Goal: Task Accomplishment & Management: Use online tool/utility

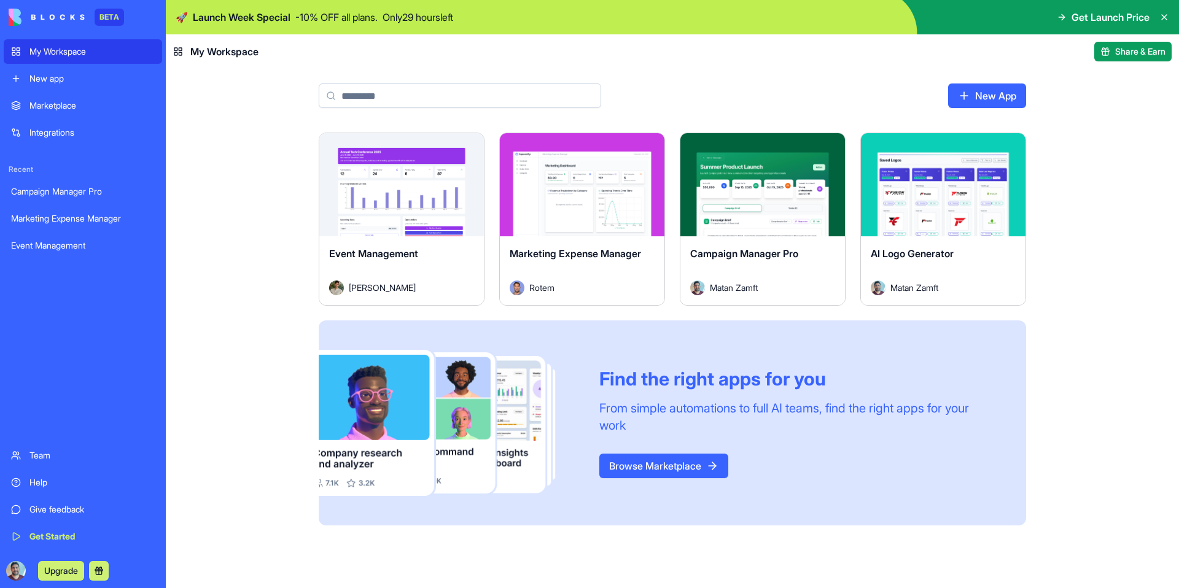
click at [986, 99] on link "New App" at bounding box center [987, 96] width 78 height 25
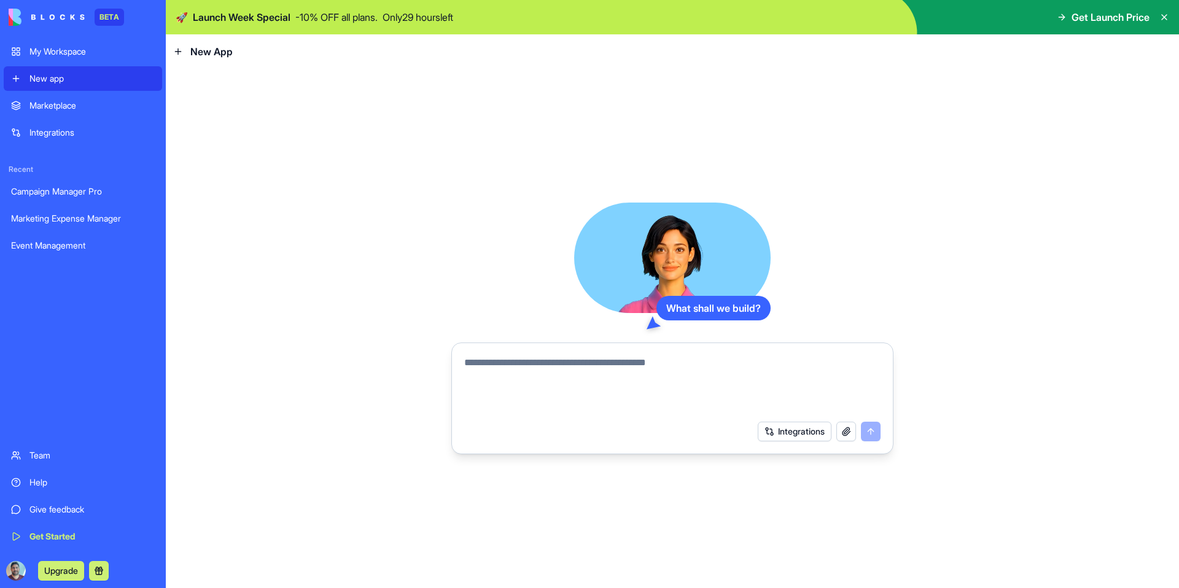
drag, startPoint x: 37, startPoint y: 103, endPoint x: 52, endPoint y: 104, distance: 14.8
click at [37, 103] on div "Marketplace" at bounding box center [91, 105] width 125 height 12
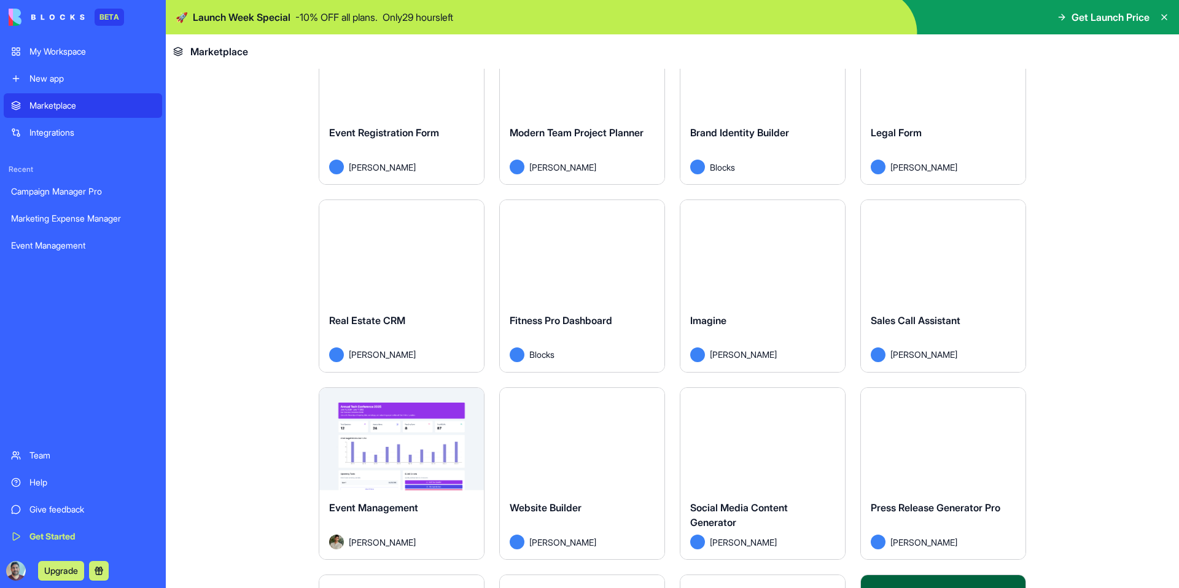
scroll to position [2367, 0]
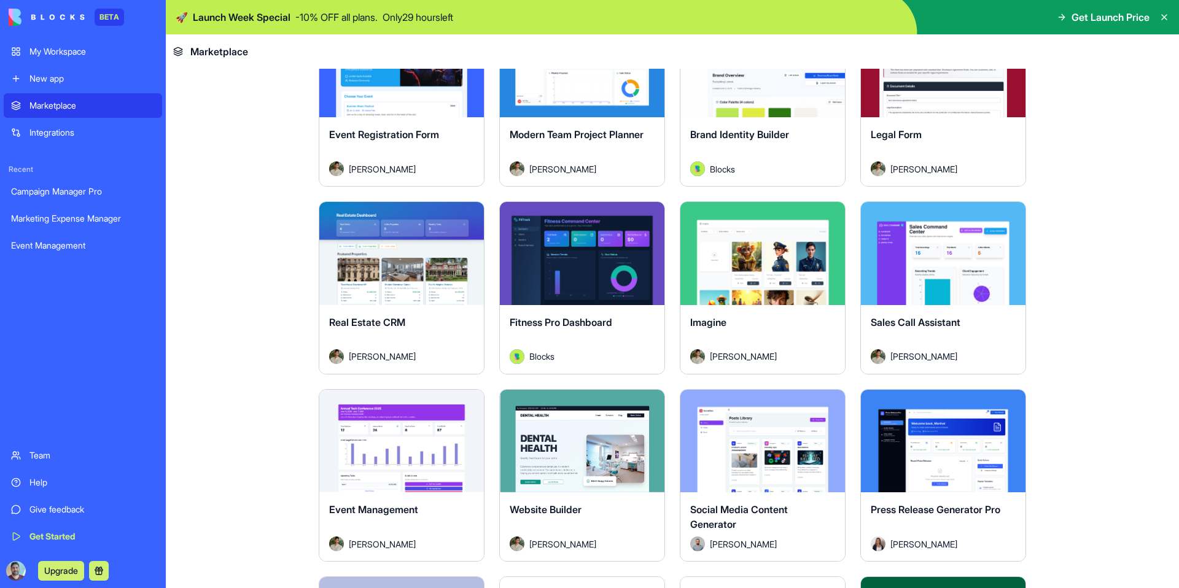
click at [396, 248] on button "Explore" at bounding box center [402, 253] width 92 height 25
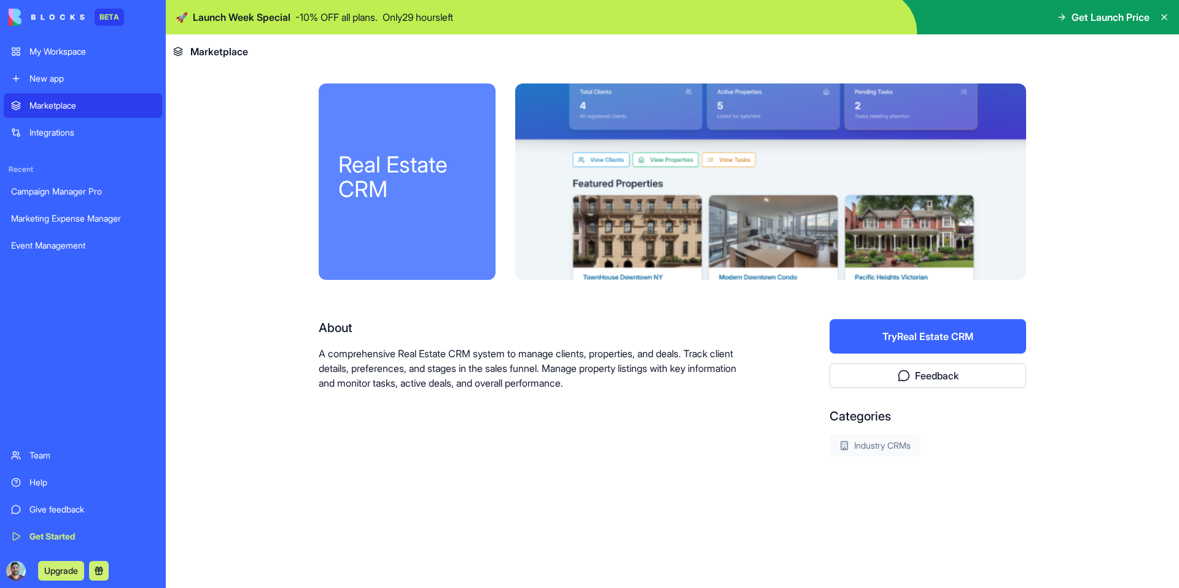
click at [912, 330] on button "Try Real Estate CRM" at bounding box center [928, 336] width 197 height 34
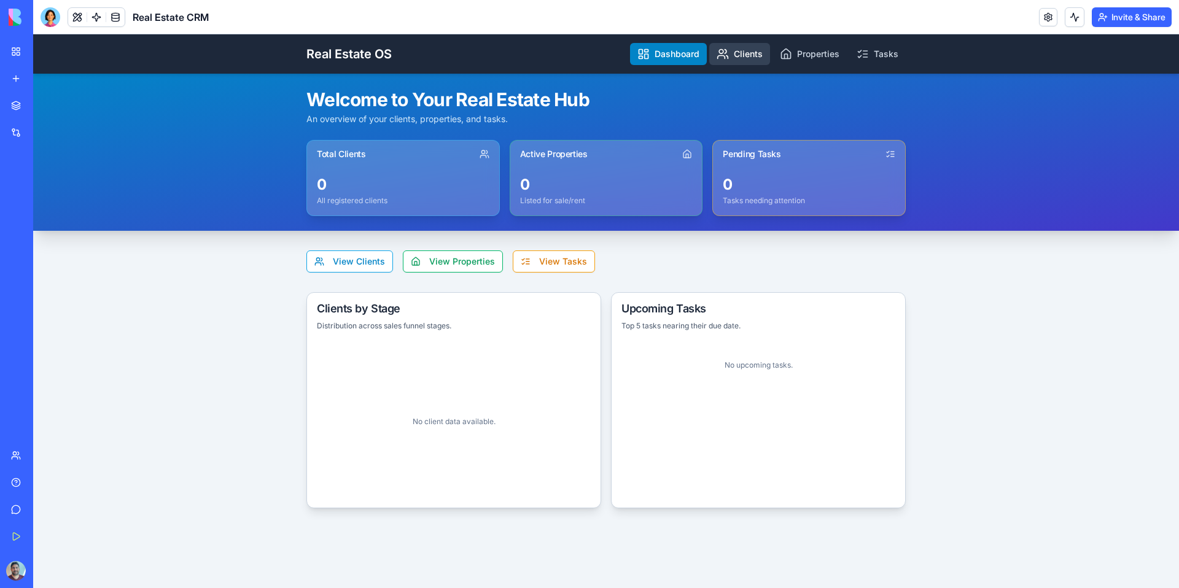
click at [745, 56] on link "Clients" at bounding box center [739, 54] width 61 height 22
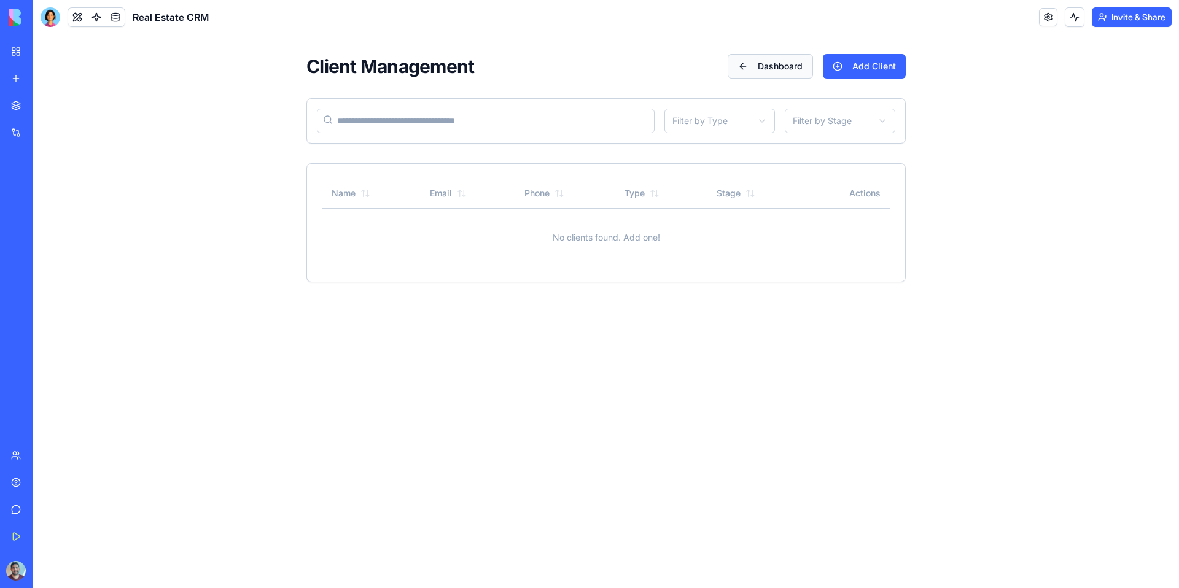
click at [795, 68] on button "Dashboard" at bounding box center [770, 66] width 85 height 25
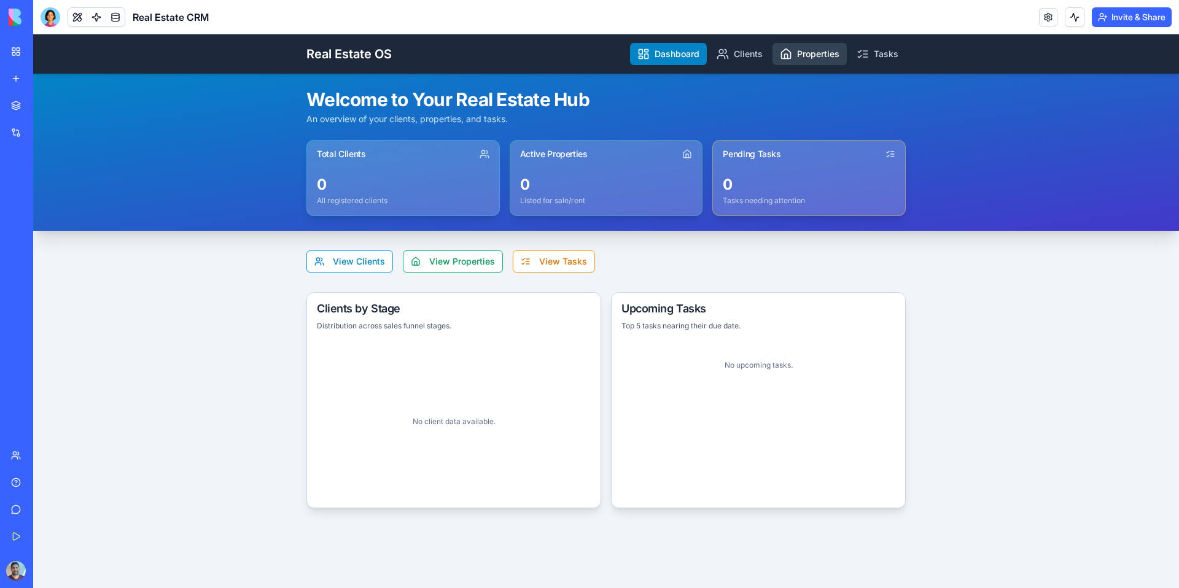
click at [825, 53] on link "Properties" at bounding box center [810, 54] width 74 height 22
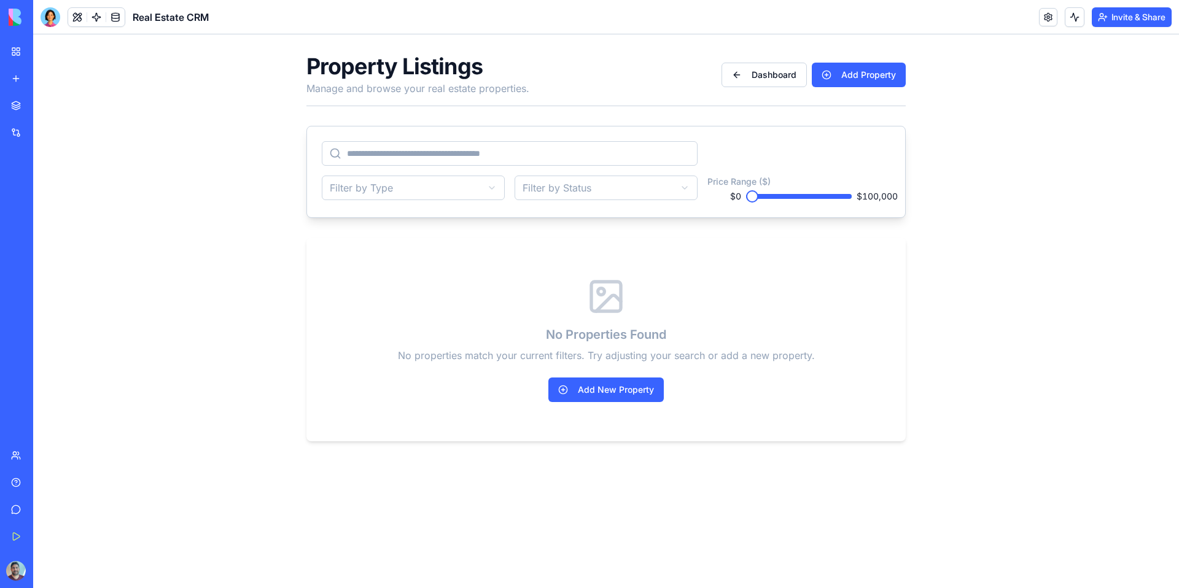
click at [474, 280] on div "No Properties Found No properties match your current filters. Try adjusting you…" at bounding box center [605, 340] width 599 height 204
click at [795, 80] on button "Dashboard" at bounding box center [764, 75] width 85 height 25
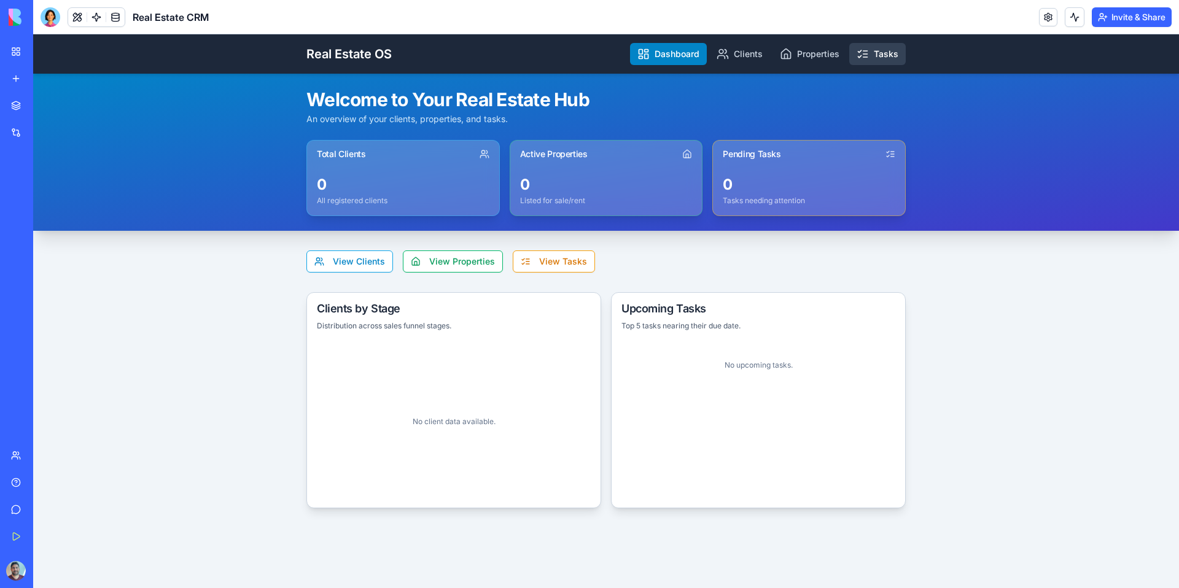
click at [894, 52] on link "Tasks" at bounding box center [877, 54] width 57 height 22
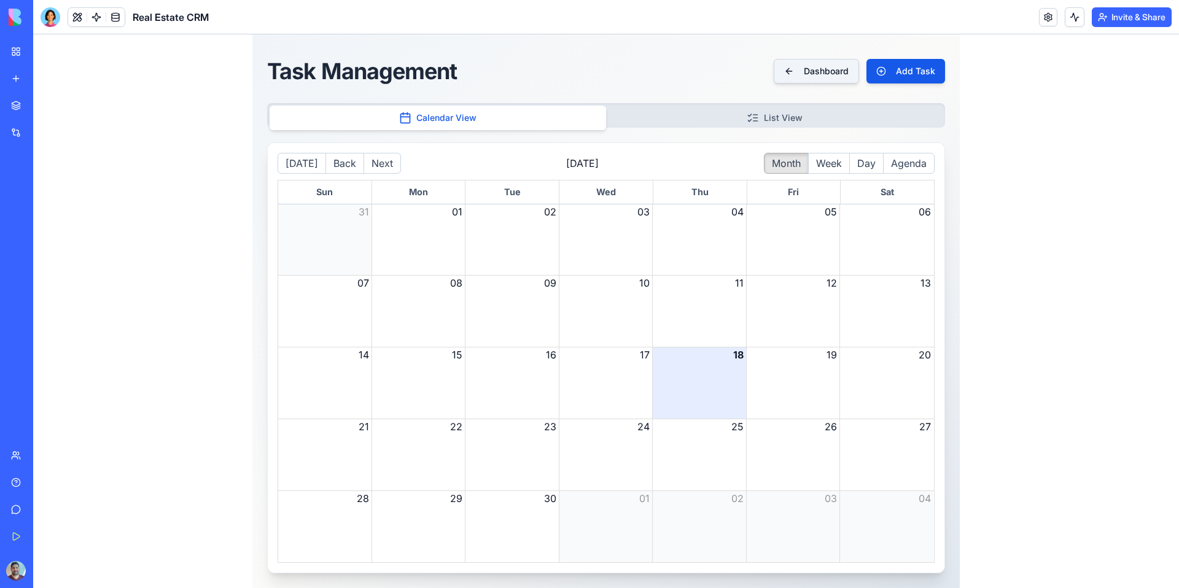
click at [783, 63] on button "Dashboard" at bounding box center [816, 71] width 85 height 25
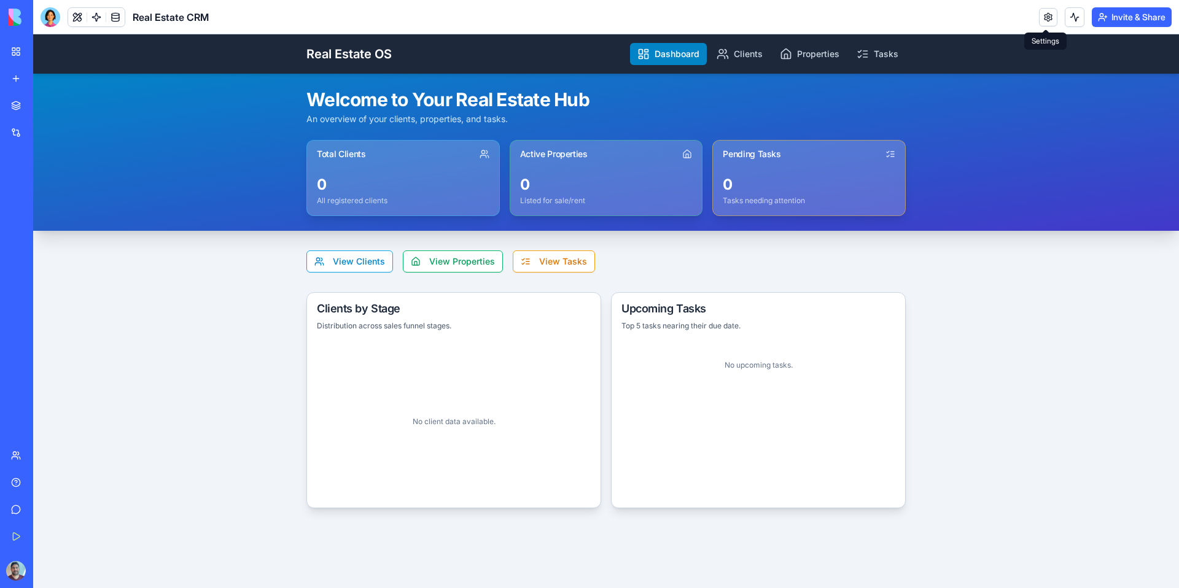
click at [1039, 19] on link at bounding box center [1048, 17] width 18 height 18
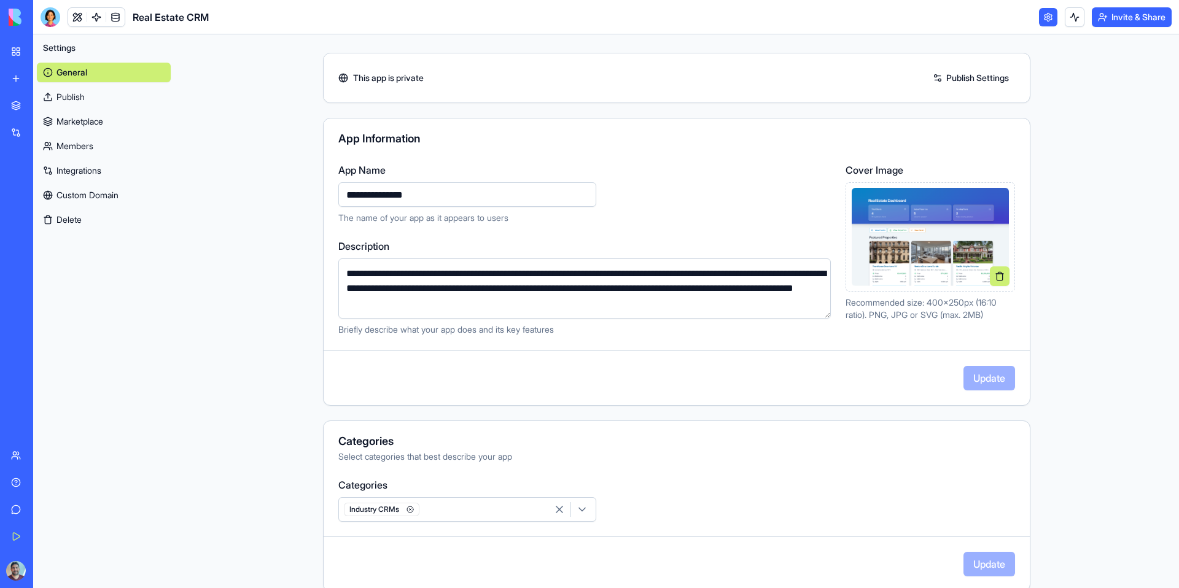
scroll to position [174, 0]
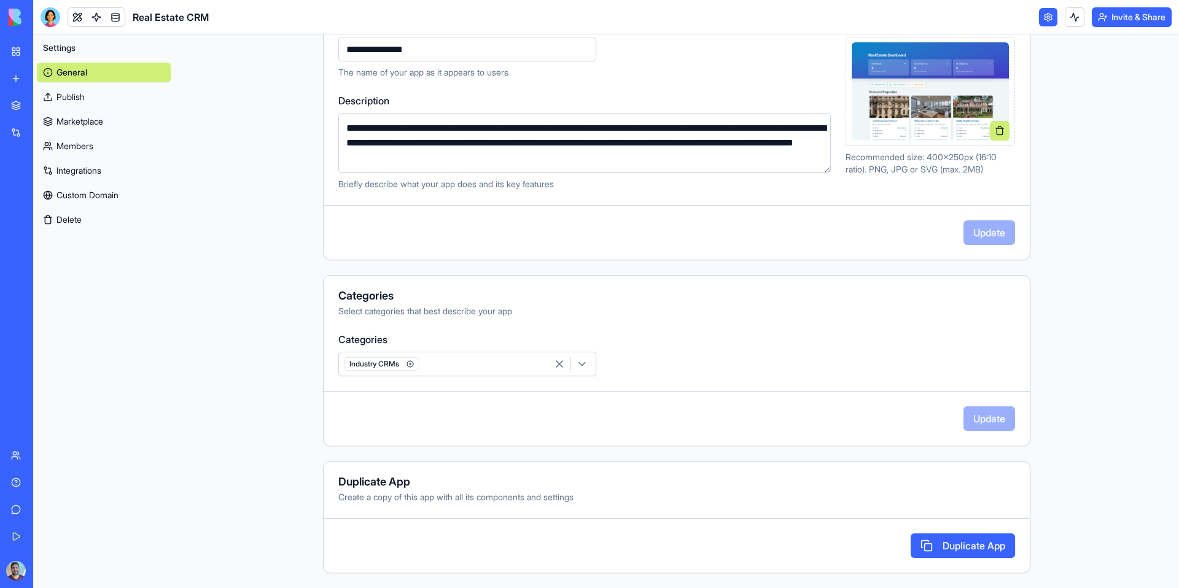
click at [92, 128] on link "Marketplace" at bounding box center [104, 122] width 134 height 20
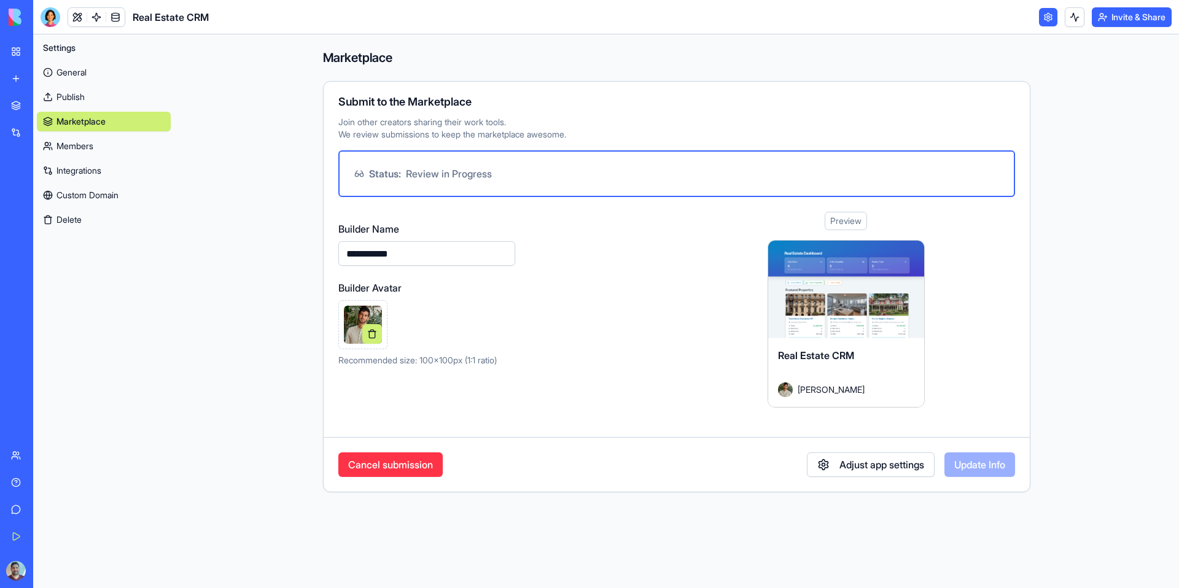
click at [100, 166] on link "Integrations" at bounding box center [104, 171] width 134 height 20
